Goal: Task Accomplishment & Management: Manage account settings

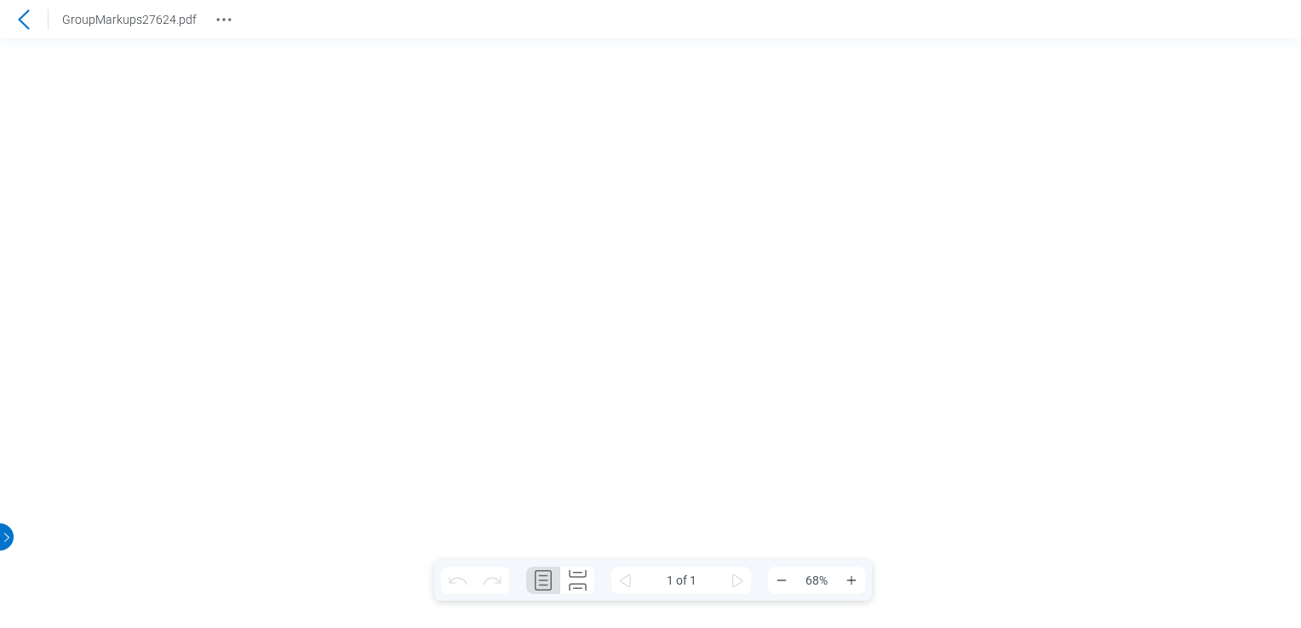
click at [24, 14] on icon at bounding box center [23, 19] width 11 height 20
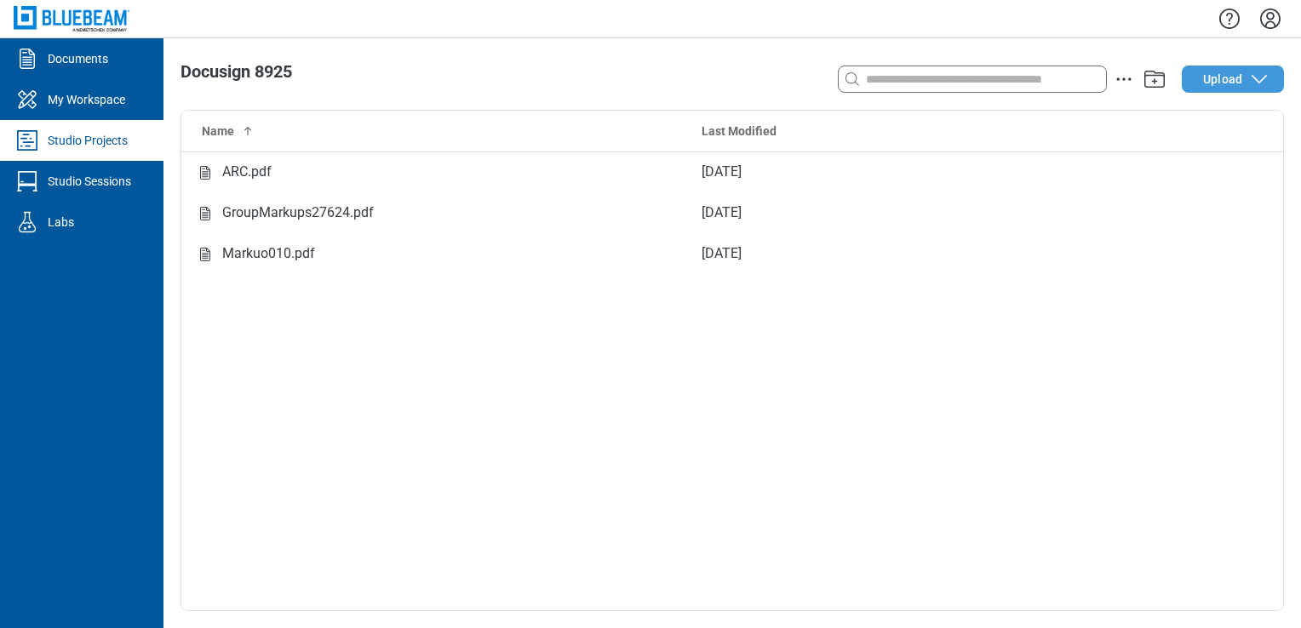
click at [1270, 80] on button "Upload" at bounding box center [1233, 79] width 102 height 27
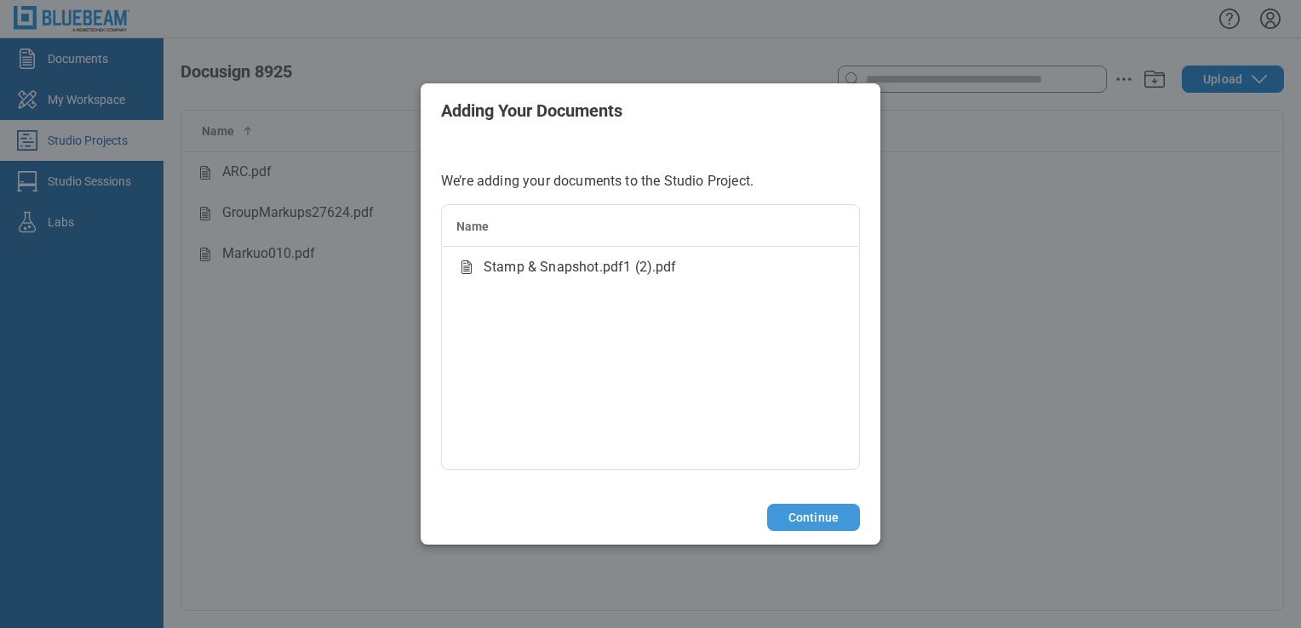
click at [810, 513] on button "Continue" at bounding box center [813, 517] width 93 height 27
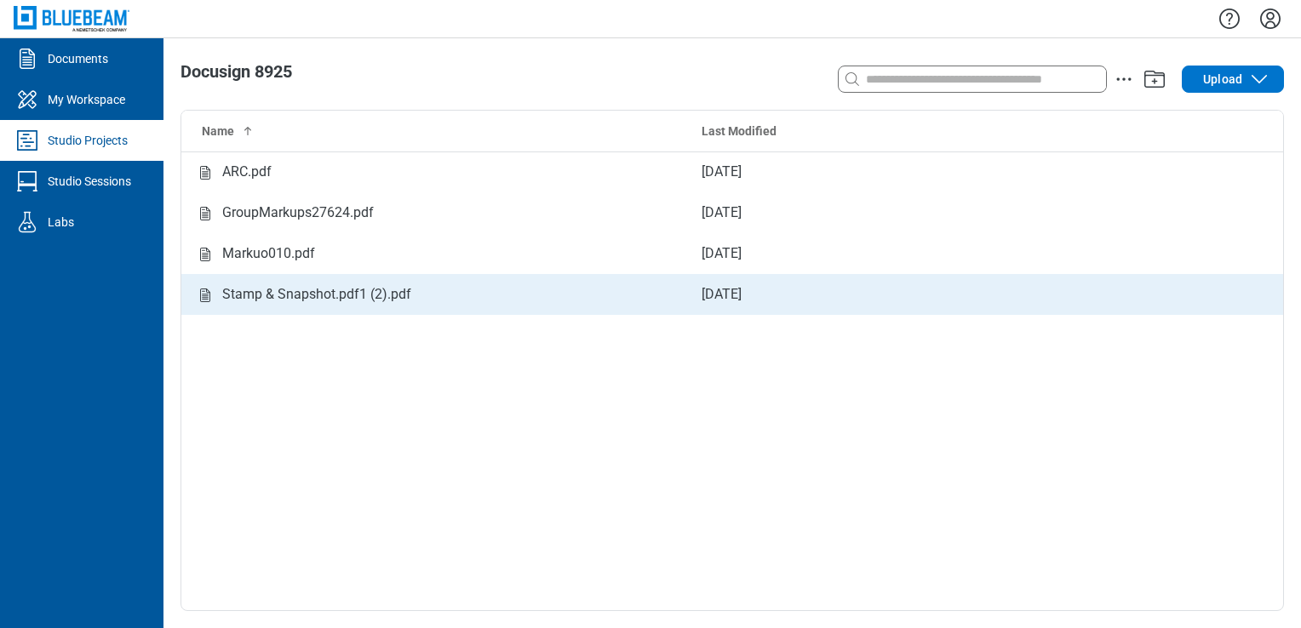
click at [343, 288] on div "Stamp & Snapshot.pdf1 (2).pdf" at bounding box center [316, 294] width 189 height 21
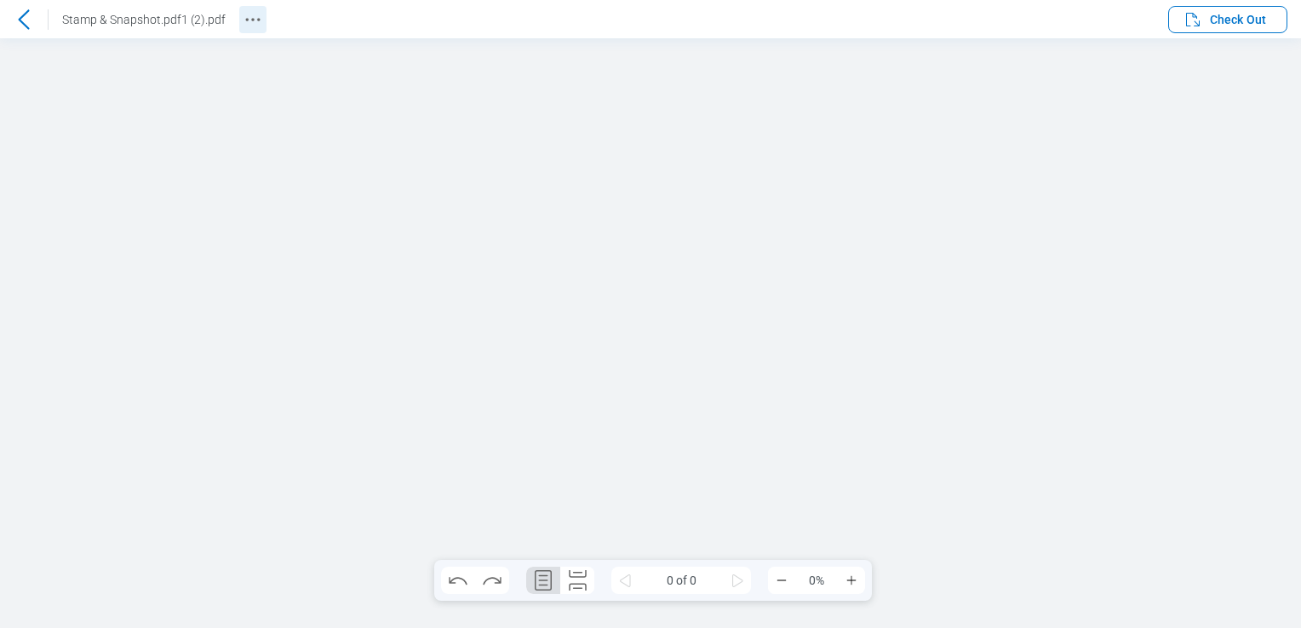
click at [258, 26] on icon "Revision History" at bounding box center [253, 19] width 20 height 20
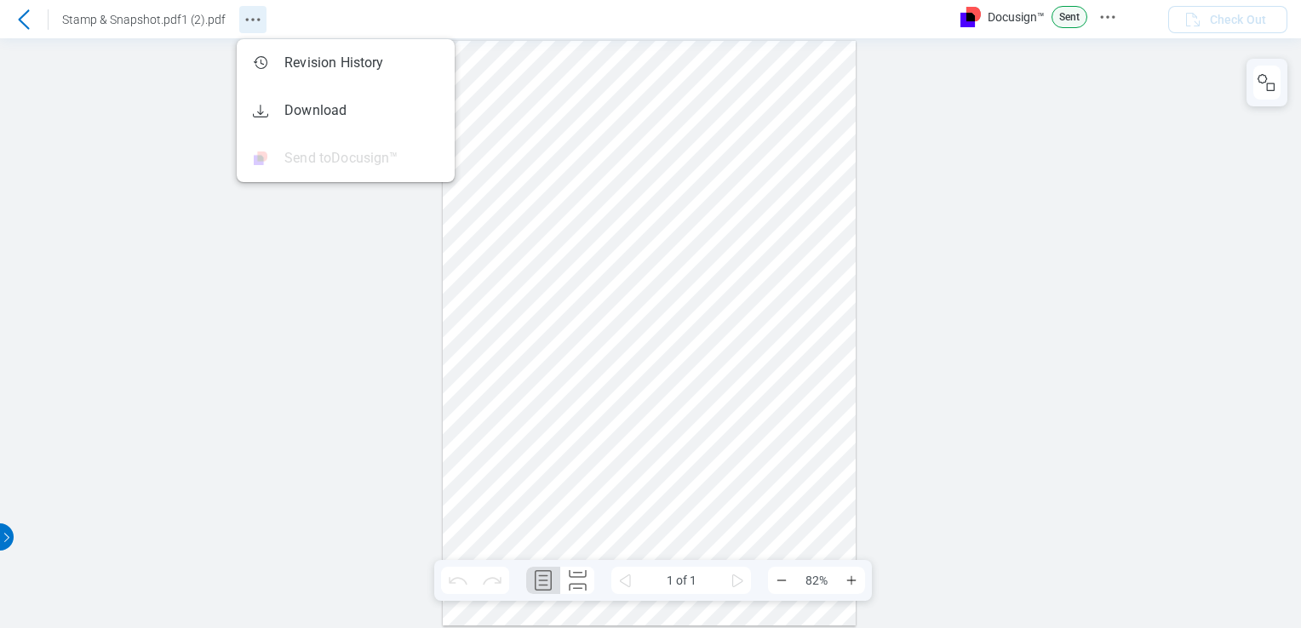
click at [249, 14] on icon "Revision History" at bounding box center [253, 19] width 20 height 20
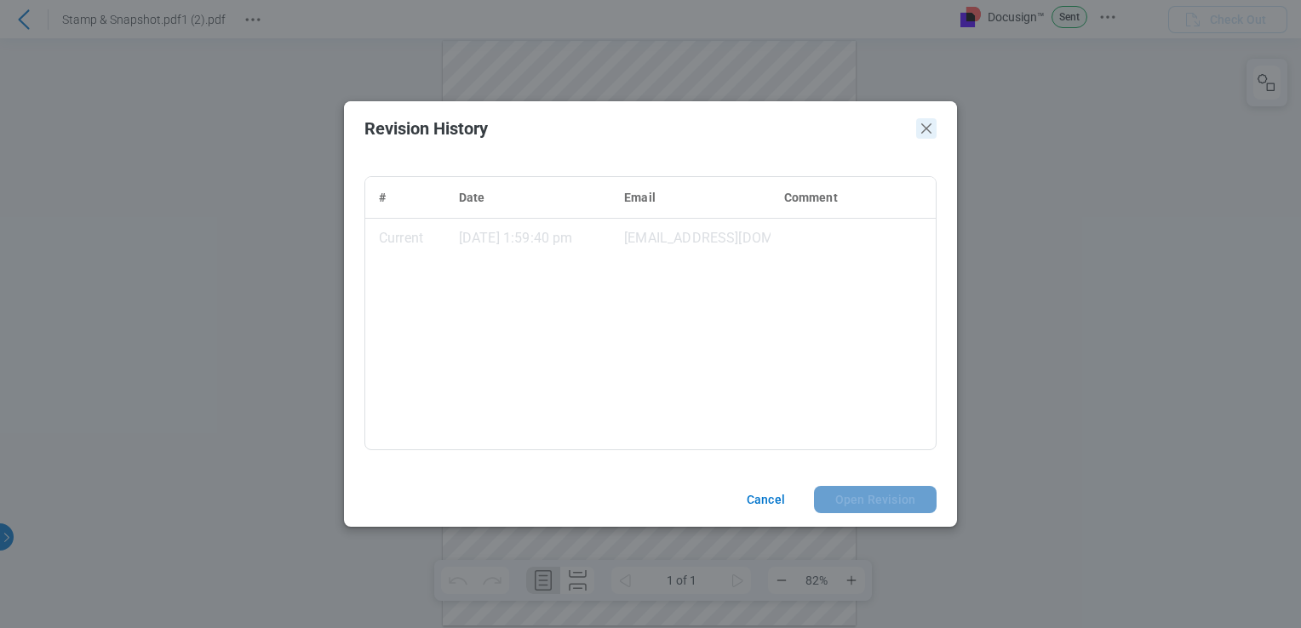
click at [920, 130] on icon "Close" at bounding box center [926, 128] width 20 height 20
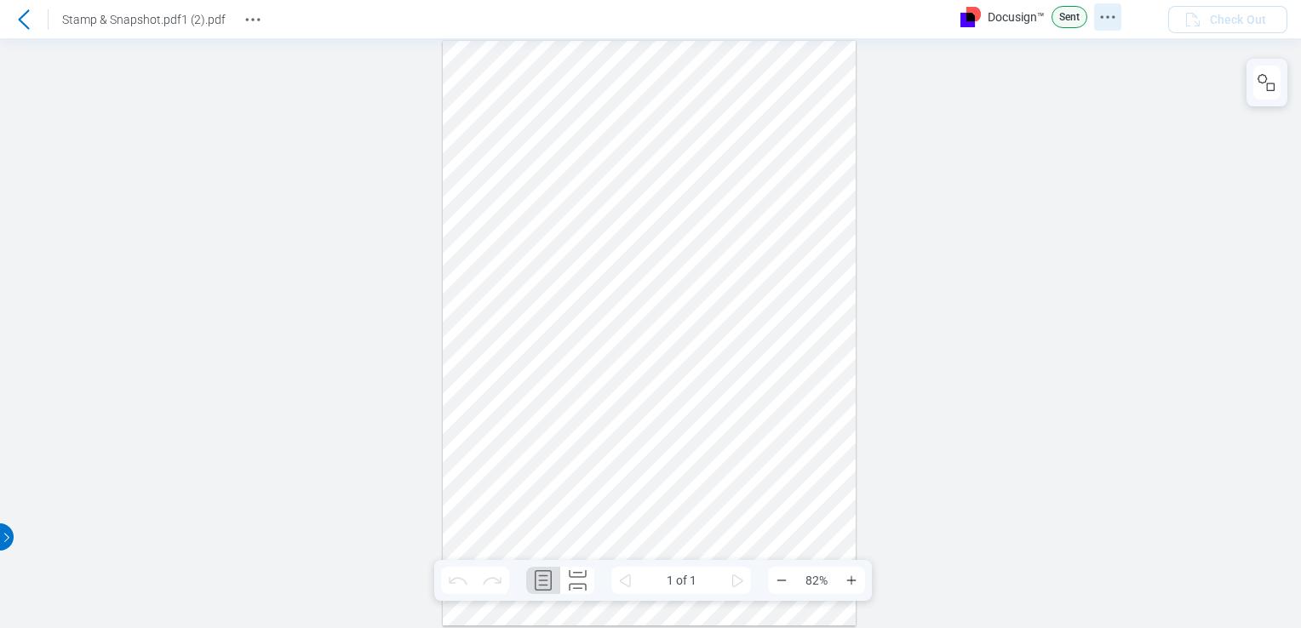
click at [1097, 11] on icon "Docusign Menu" at bounding box center [1107, 17] width 20 height 20
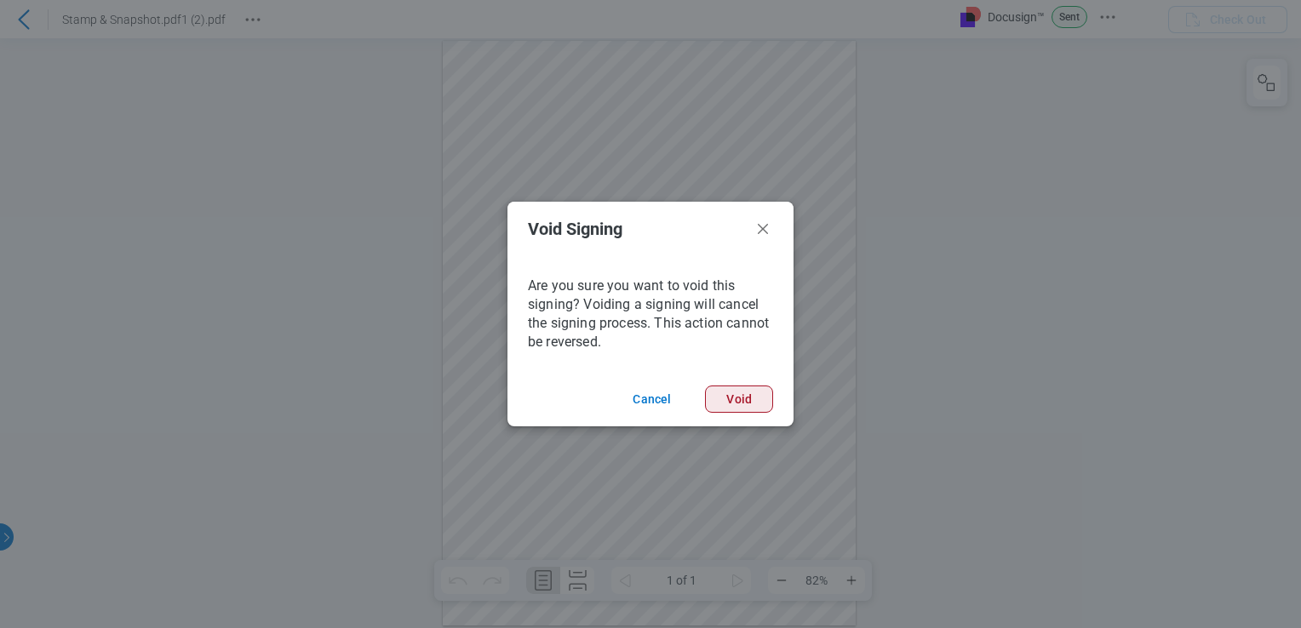
click at [739, 398] on button "Void" at bounding box center [739, 399] width 68 height 27
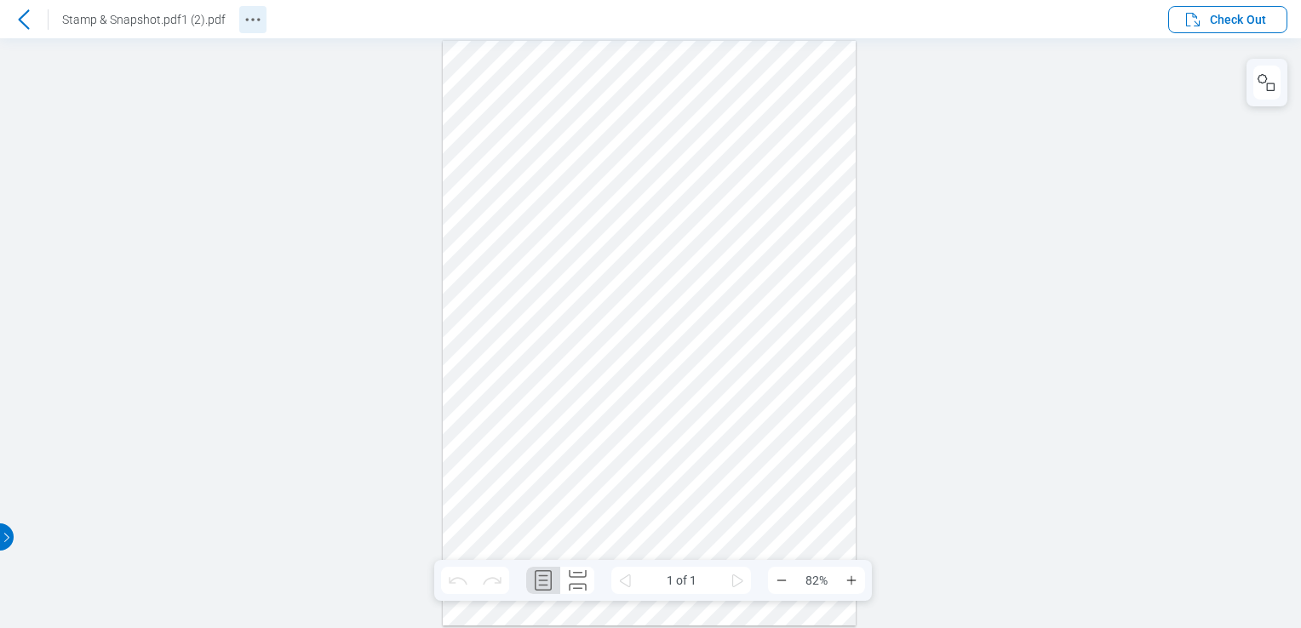
click at [252, 26] on icon "Revision History" at bounding box center [253, 19] width 20 height 20
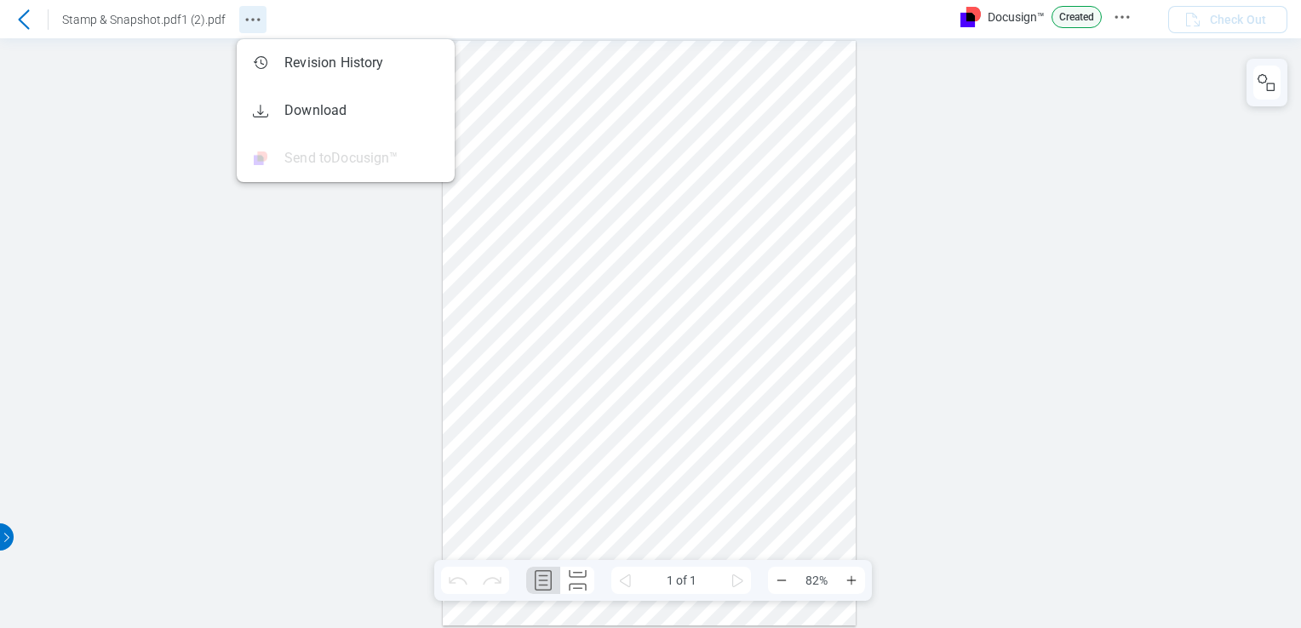
click at [243, 13] on icon "Revision History" at bounding box center [253, 19] width 20 height 20
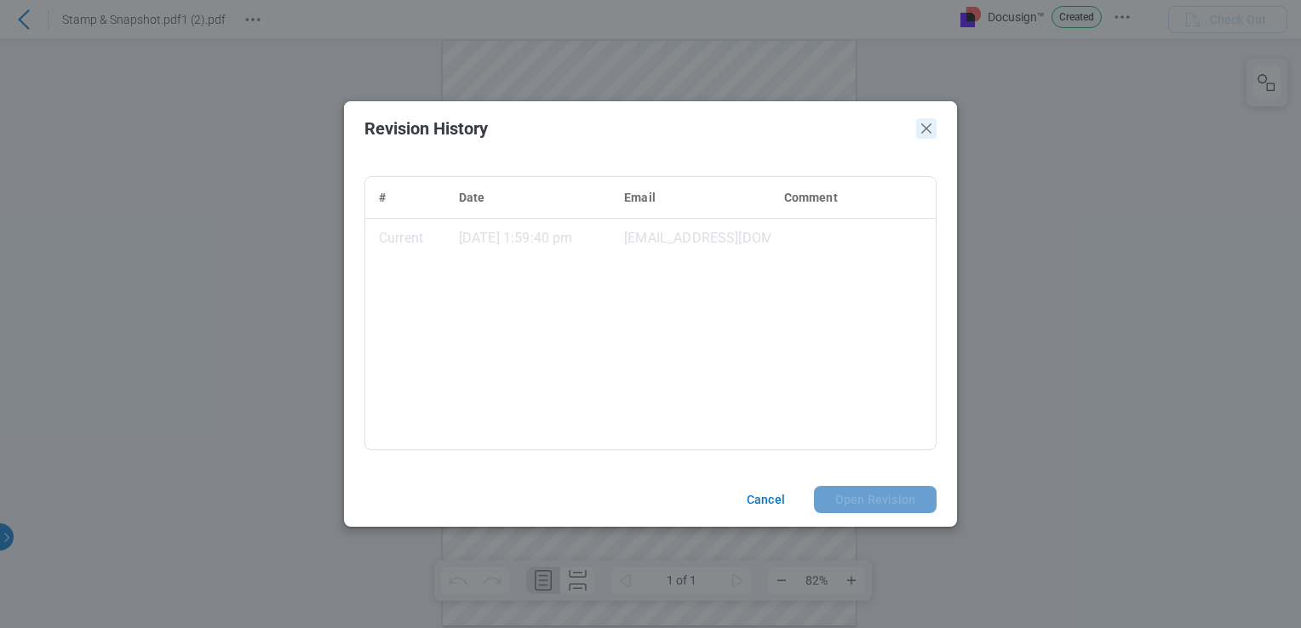
click at [925, 121] on icon "Close" at bounding box center [926, 128] width 20 height 20
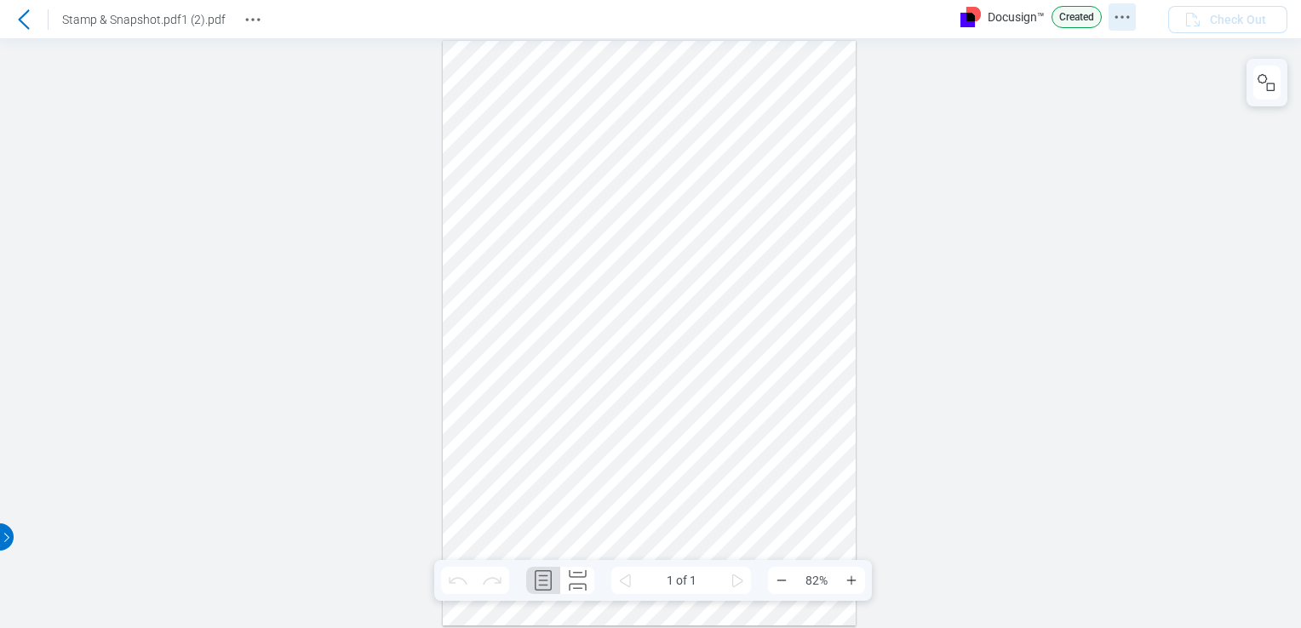
click at [1114, 26] on icon "Docusign Menu" at bounding box center [1122, 17] width 20 height 20
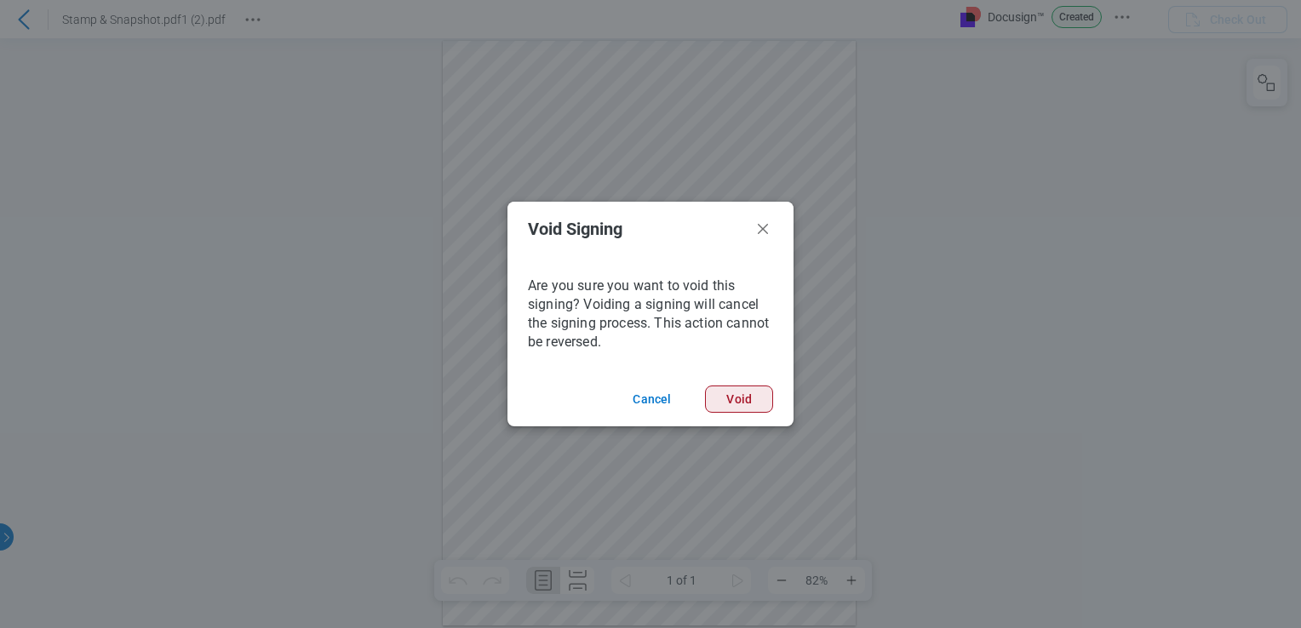
click at [748, 407] on button "Void" at bounding box center [739, 399] width 68 height 27
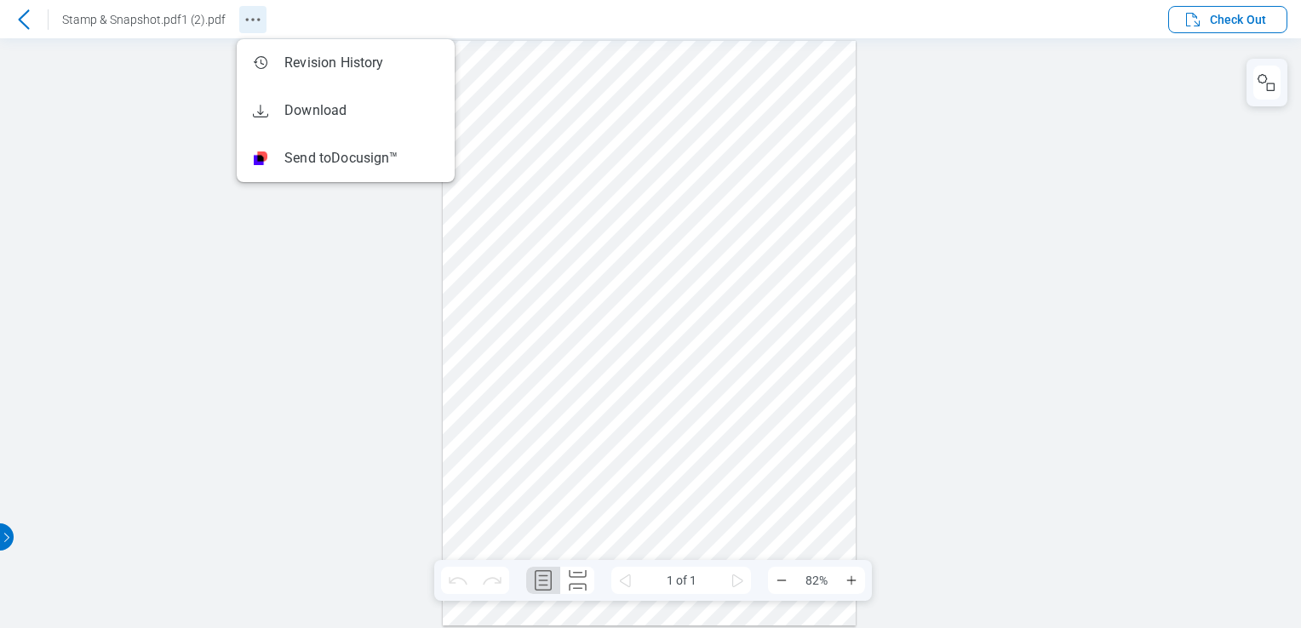
click at [254, 20] on icon "Revision History" at bounding box center [253, 19] width 20 height 20
click at [250, 346] on div at bounding box center [650, 333] width 1301 height 590
drag, startPoint x: 1039, startPoint y: 221, endPoint x: 902, endPoint y: 566, distance: 370.7
click at [1037, 223] on div at bounding box center [650, 333] width 1301 height 590
click at [1031, 115] on div at bounding box center [650, 333] width 1301 height 590
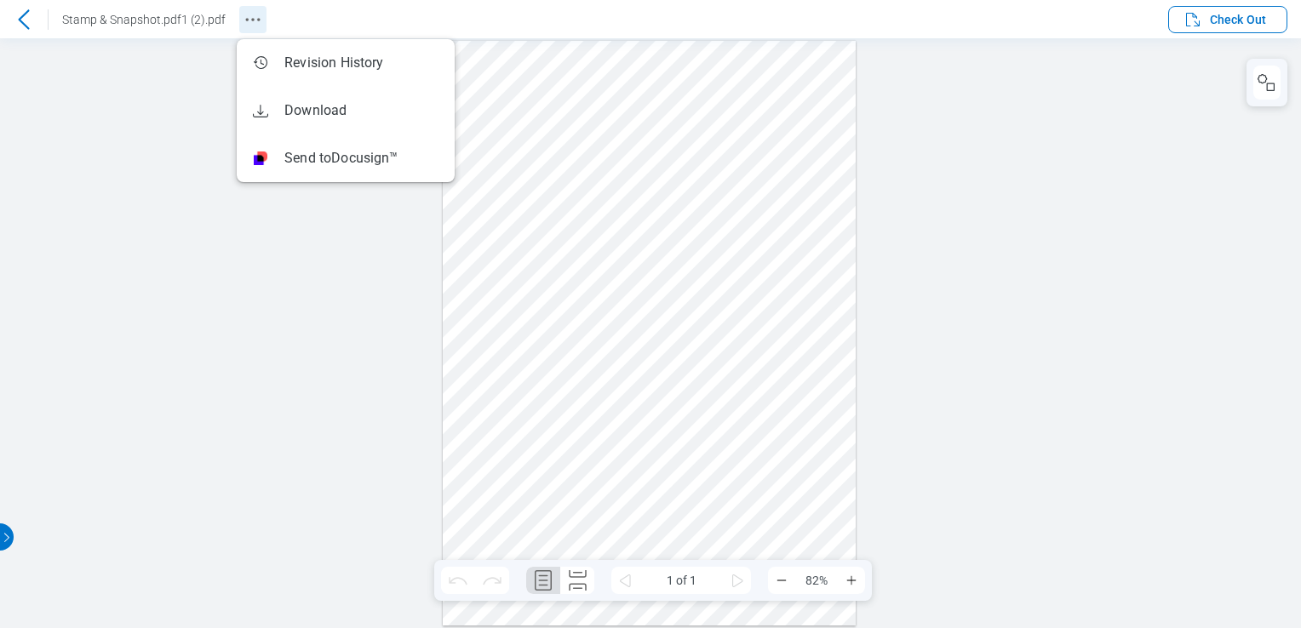
click at [249, 29] on icon "Revision History" at bounding box center [253, 19] width 20 height 20
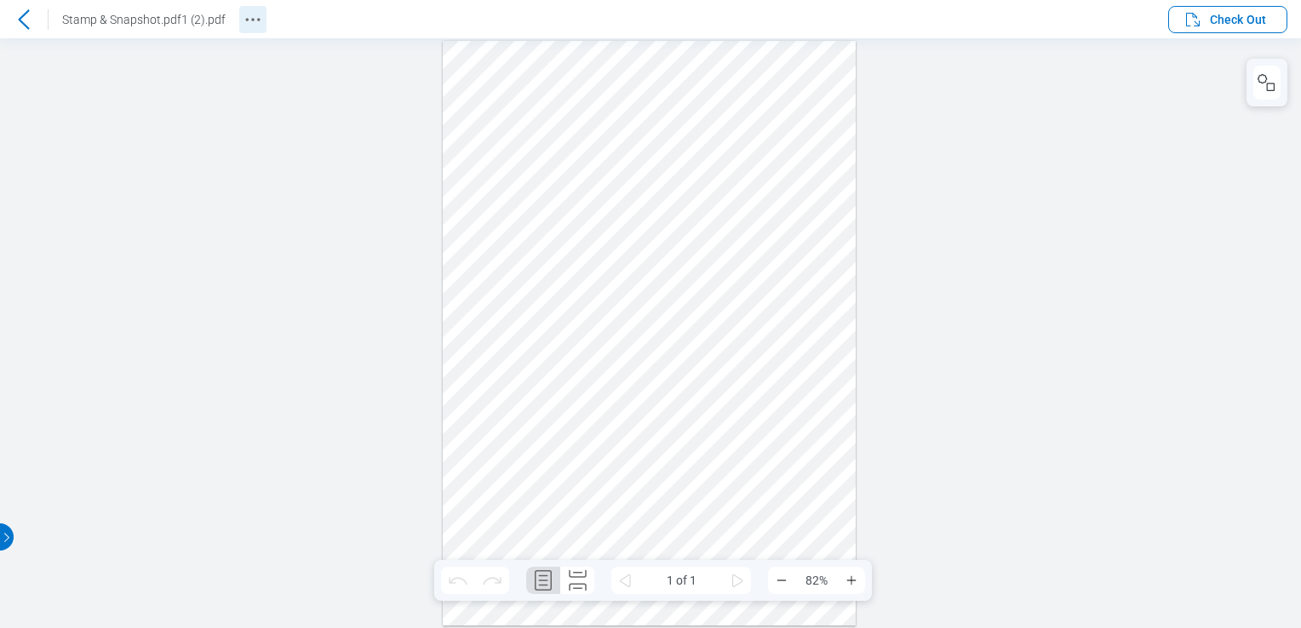
click at [249, 32] on button "Revision History" at bounding box center [252, 19] width 27 height 27
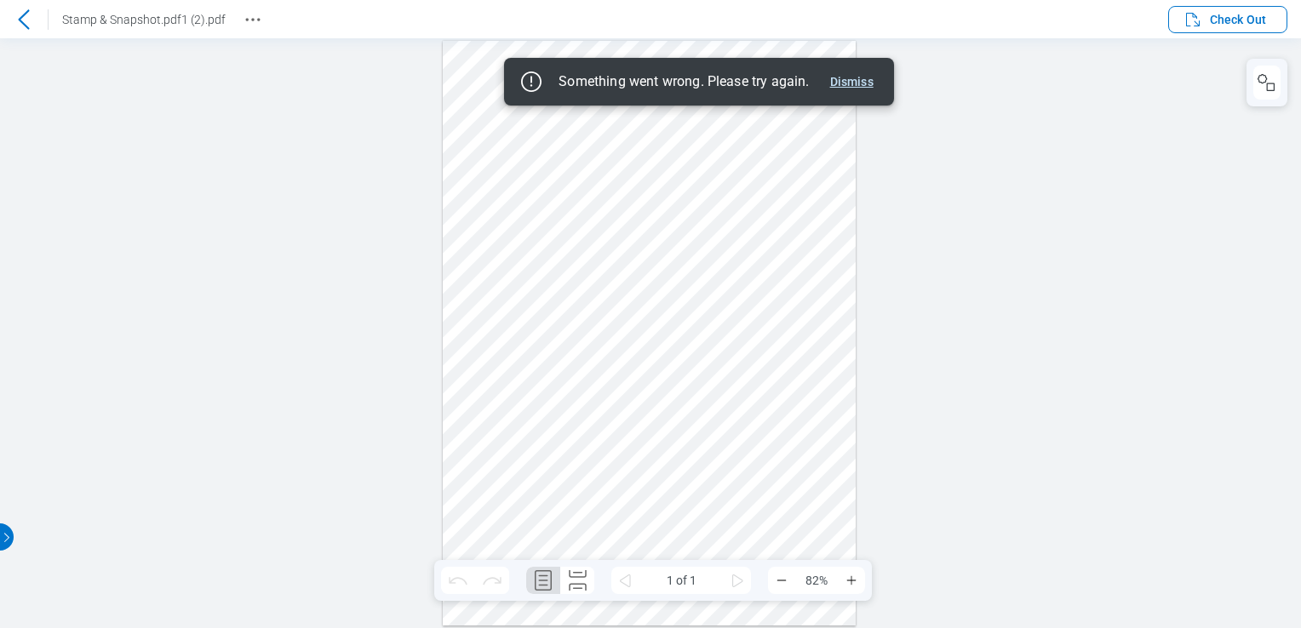
click at [862, 79] on button "Dismiss" at bounding box center [851, 82] width 57 height 20
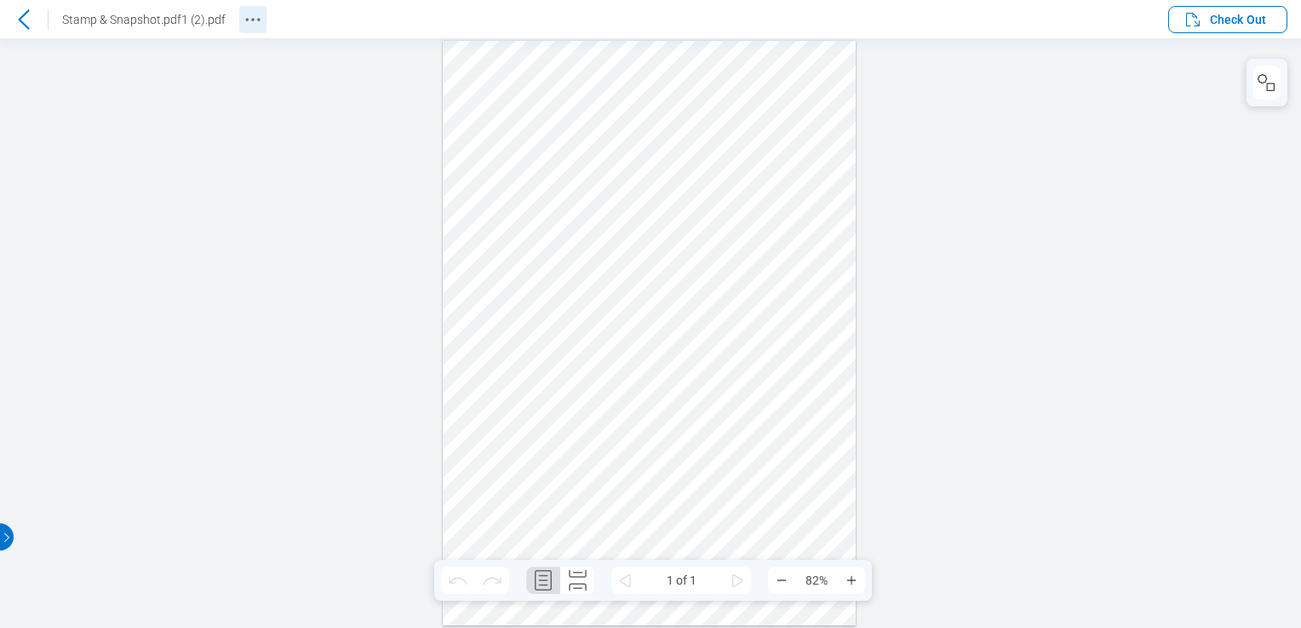
click at [259, 22] on icon "Revision History" at bounding box center [253, 19] width 20 height 20
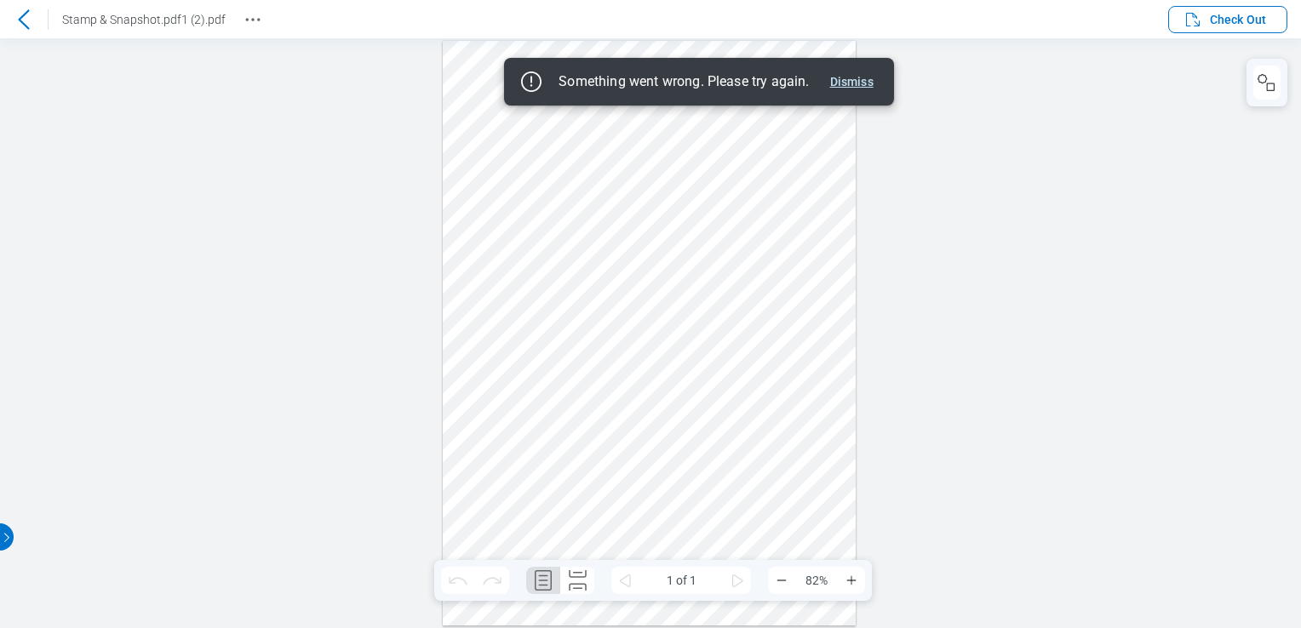
click at [855, 83] on button "Dismiss" at bounding box center [851, 82] width 57 height 20
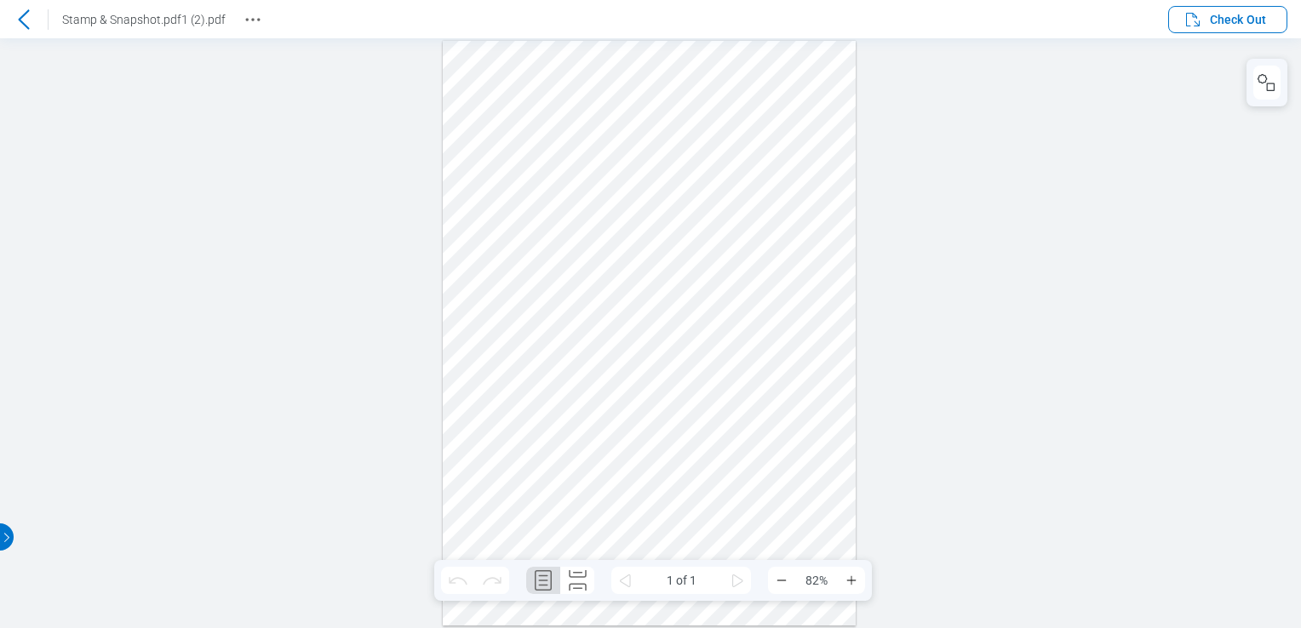
click at [24, 14] on icon at bounding box center [23, 19] width 11 height 20
